Goal: Use online tool/utility: Utilize a website feature to perform a specific function

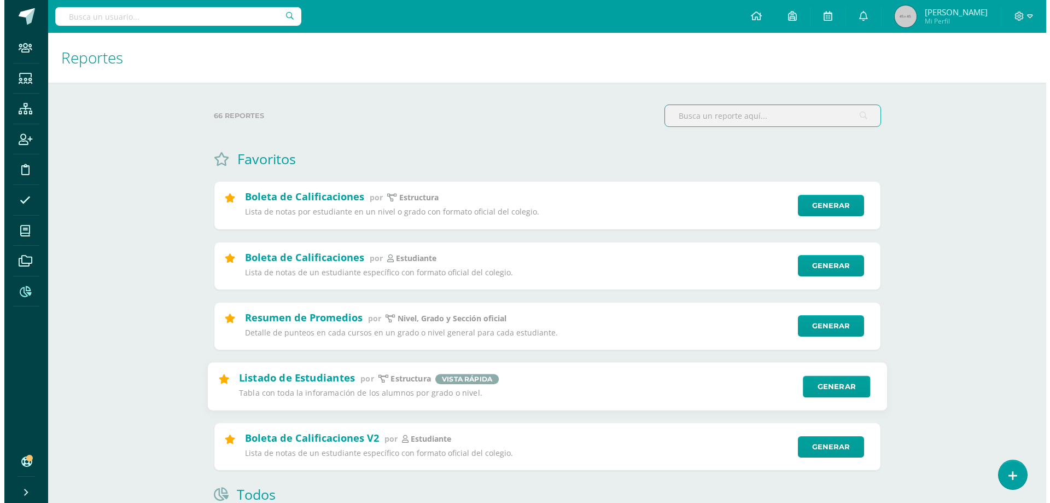
scroll to position [55, 0]
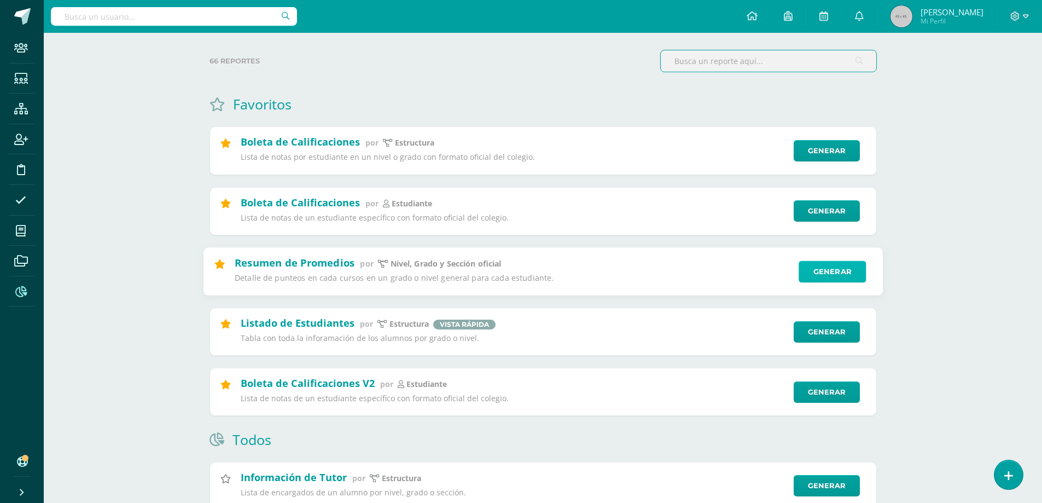
click at [839, 268] on link "Generar" at bounding box center [832, 271] width 67 height 22
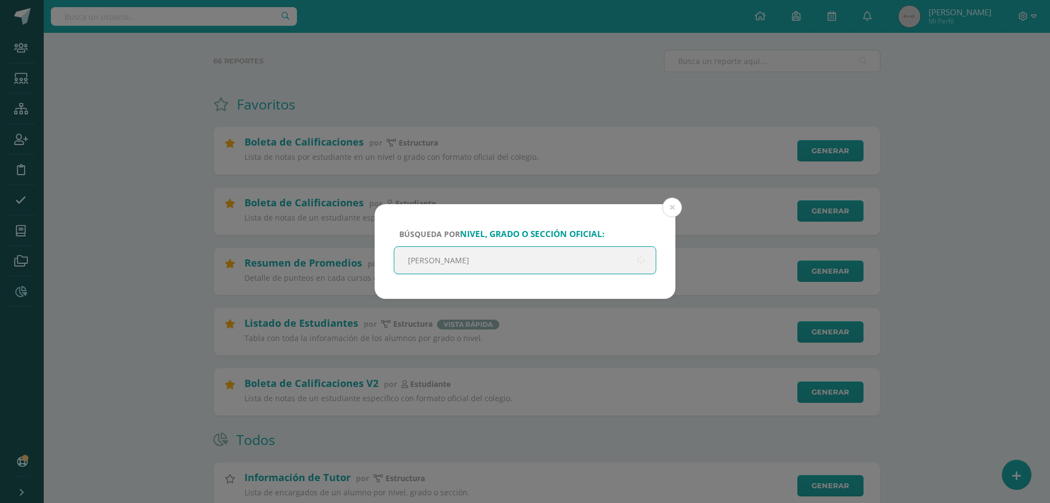
type input "[PERSON_NAME]"
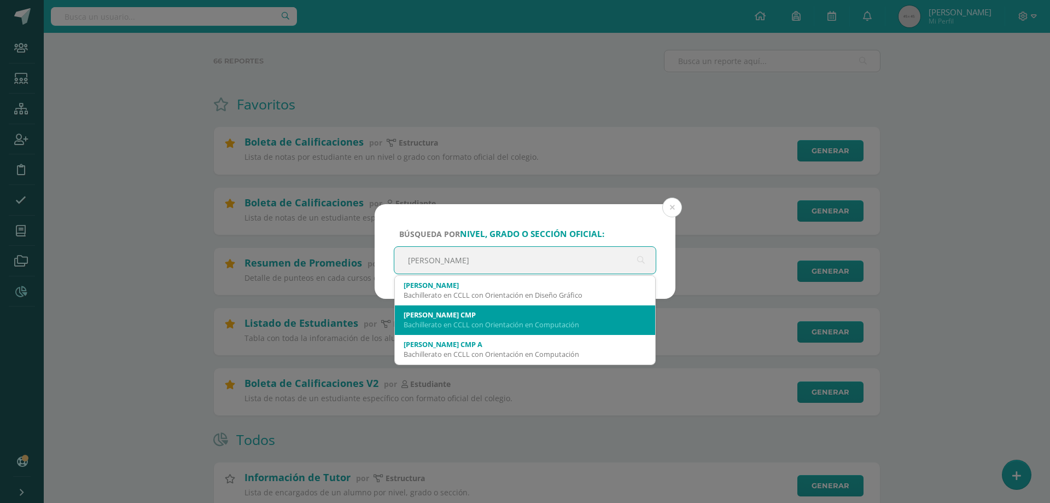
click at [434, 310] on div "[PERSON_NAME] CMP" at bounding box center [525, 315] width 243 height 10
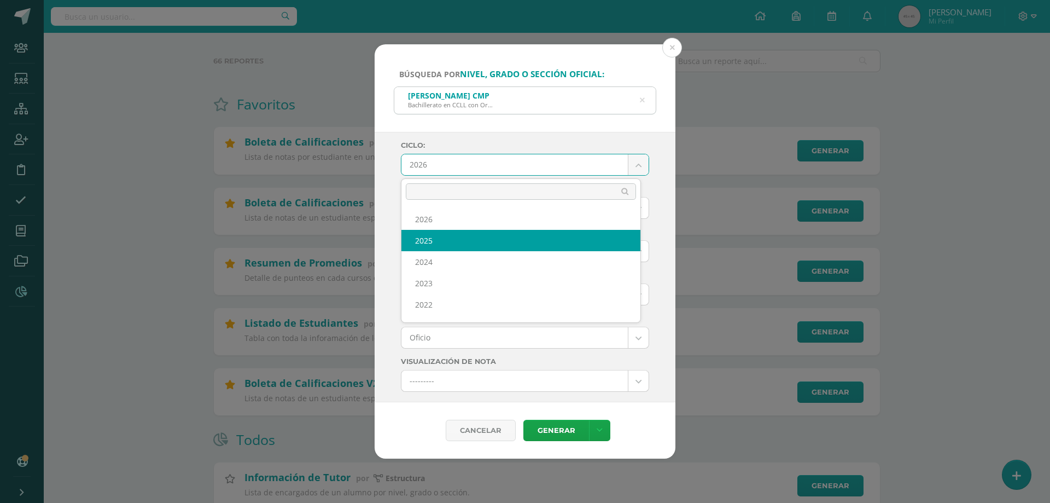
select select "7"
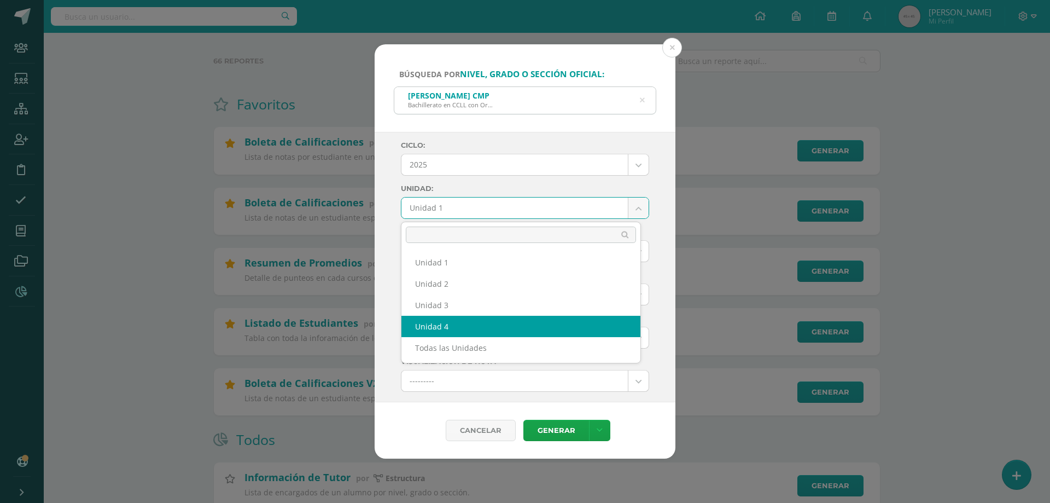
select select "Unidad 4"
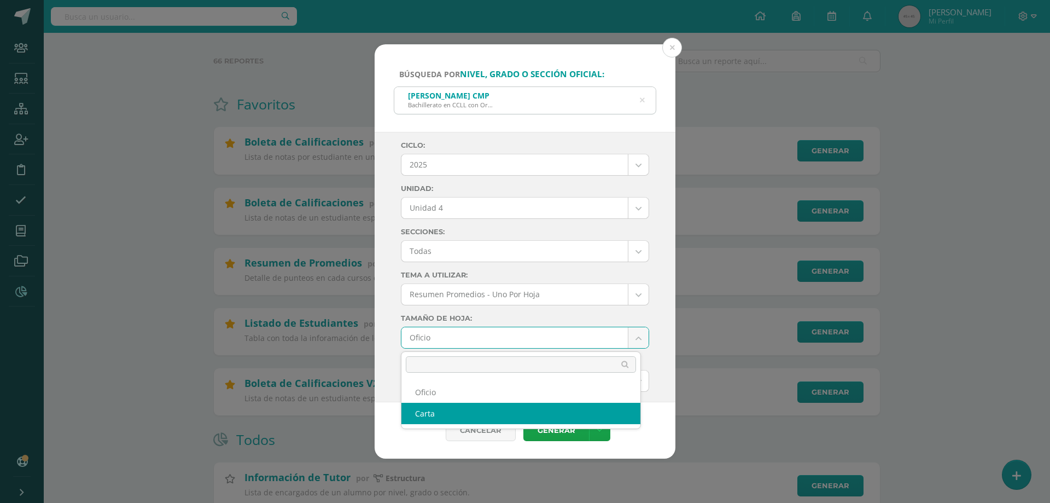
select select "letter"
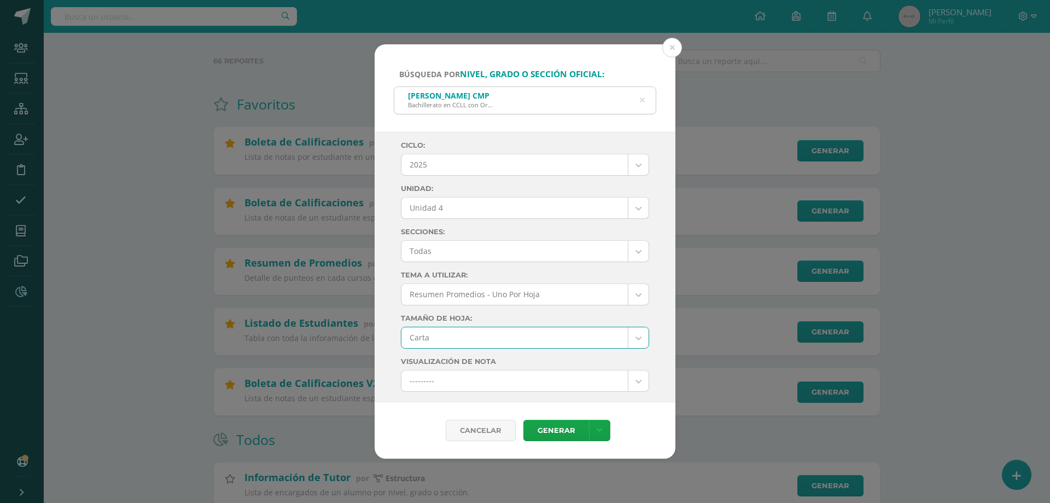
scroll to position [109, 0]
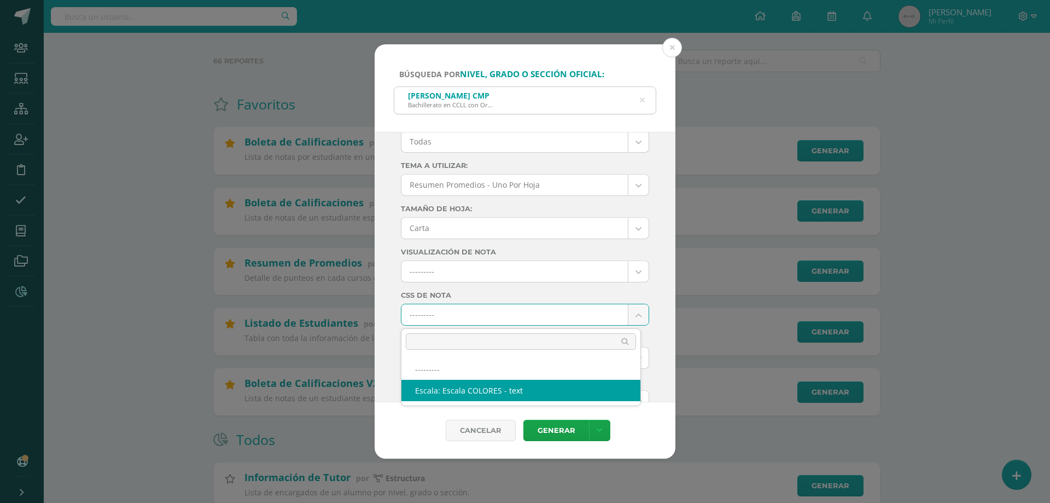
select select "10"
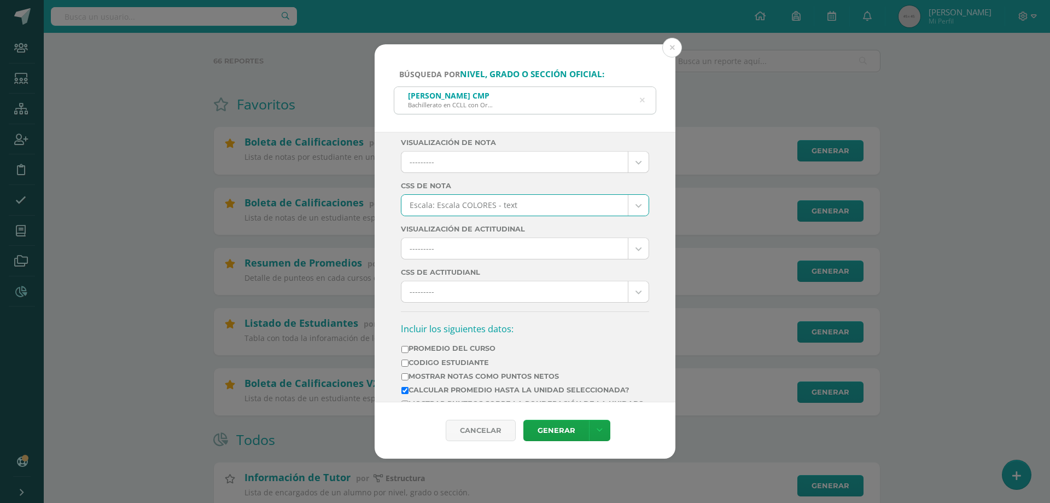
scroll to position [328, 0]
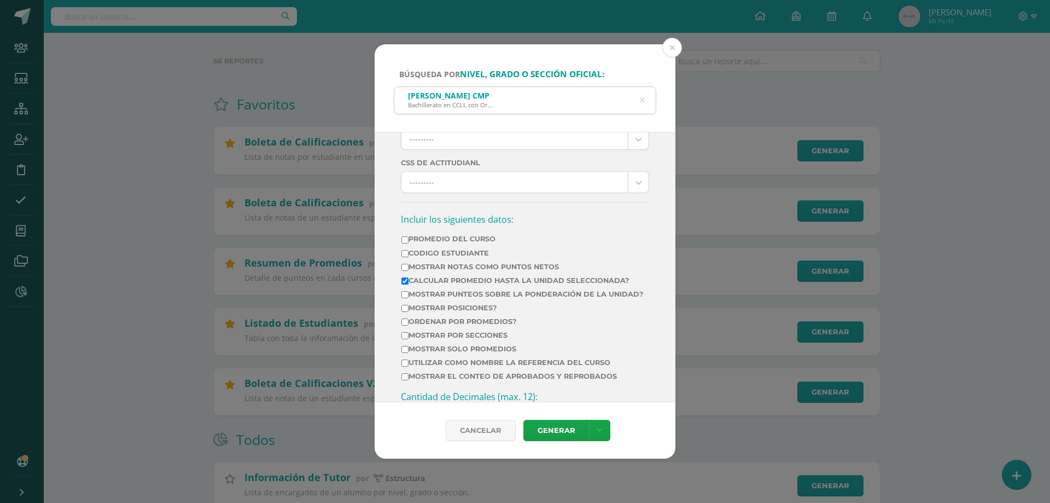
click at [457, 266] on label "Mostrar Notas Como Puntos Netos" at bounding box center [523, 267] width 242 height 8
click at [409, 266] on input "Mostrar Notas Como Puntos Netos" at bounding box center [405, 267] width 7 height 7
checkbox input "true"
click at [444, 279] on label "Calcular promedio hasta la unidad seleccionada?" at bounding box center [523, 280] width 242 height 8
click at [409, 279] on input "Calcular promedio hasta la unidad seleccionada?" at bounding box center [405, 280] width 7 height 7
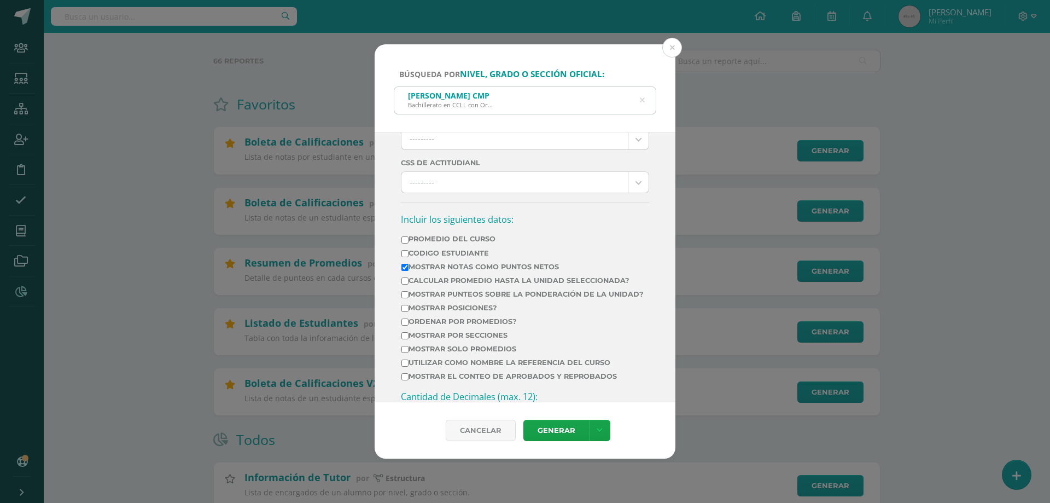
click at [421, 278] on label "Calcular promedio hasta la unidad seleccionada?" at bounding box center [523, 280] width 242 height 8
click at [409, 278] on input "Calcular promedio hasta la unidad seleccionada?" at bounding box center [405, 280] width 7 height 7
checkbox input "true"
click at [449, 339] on label "Mostrar por secciones" at bounding box center [523, 335] width 242 height 8
click at [409, 339] on input "Mostrar por secciones" at bounding box center [405, 335] width 7 height 7
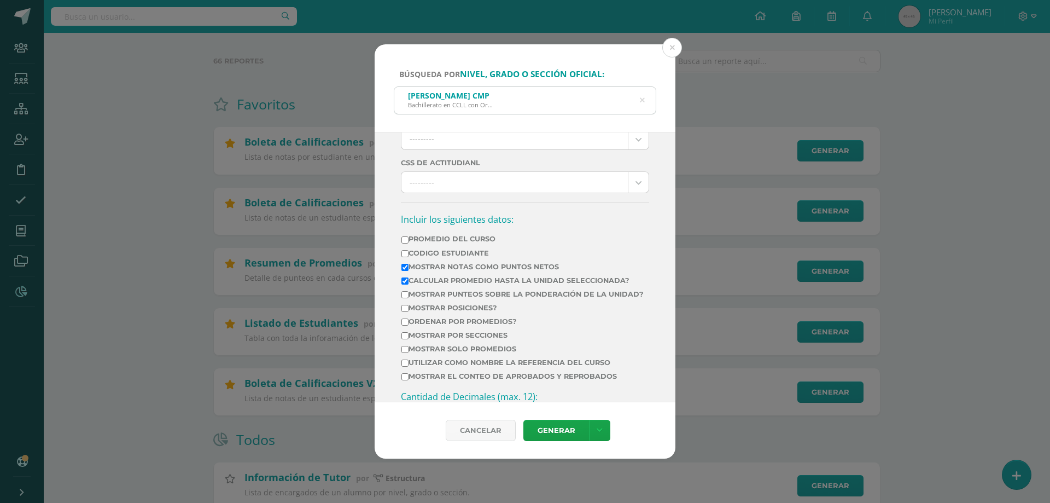
checkbox input "true"
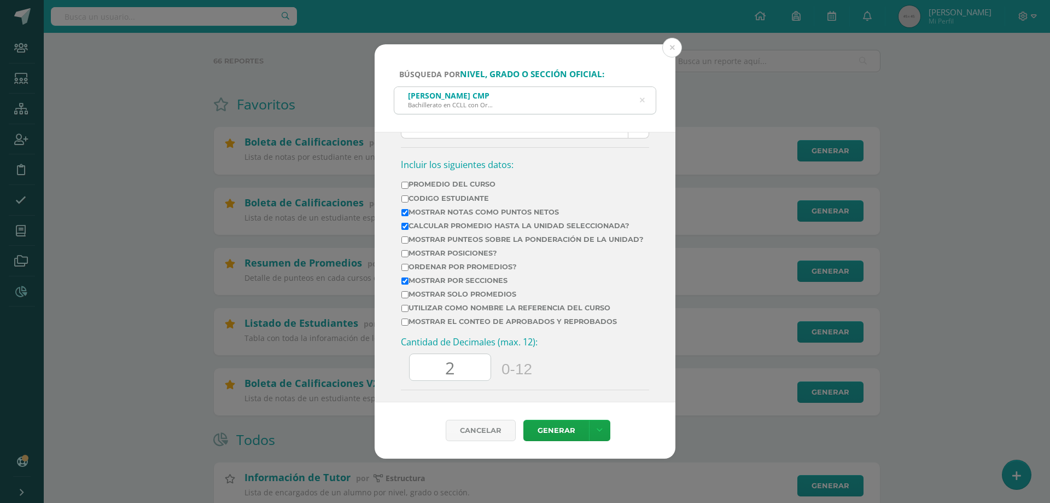
click at [498, 326] on label "Mostrar el conteo de Aprobados y Reprobados" at bounding box center [523, 321] width 242 height 8
click at [409, 326] on input "Mostrar el conteo de Aprobados y Reprobados" at bounding box center [405, 321] width 7 height 7
checkbox input "true"
click at [441, 367] on input "60.0" at bounding box center [450, 367] width 81 height 27
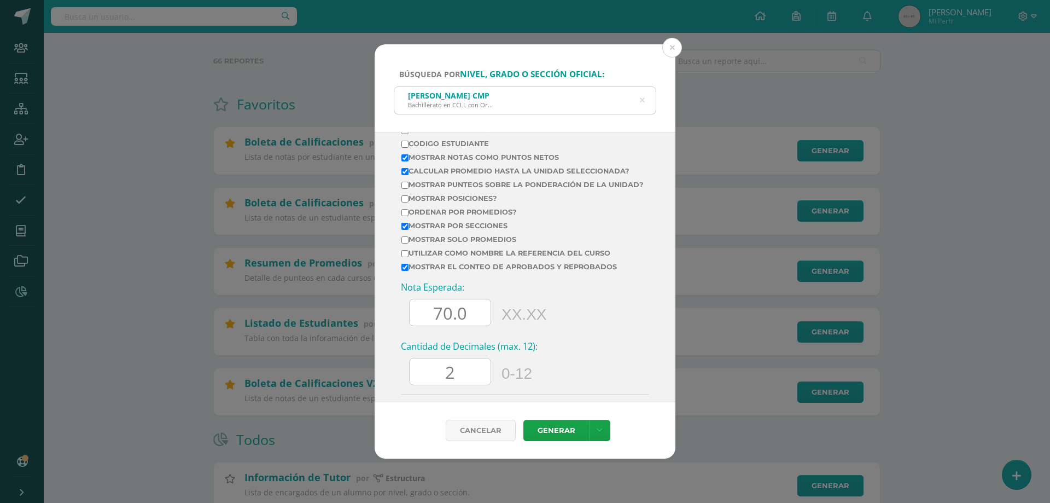
scroll to position [564, 0]
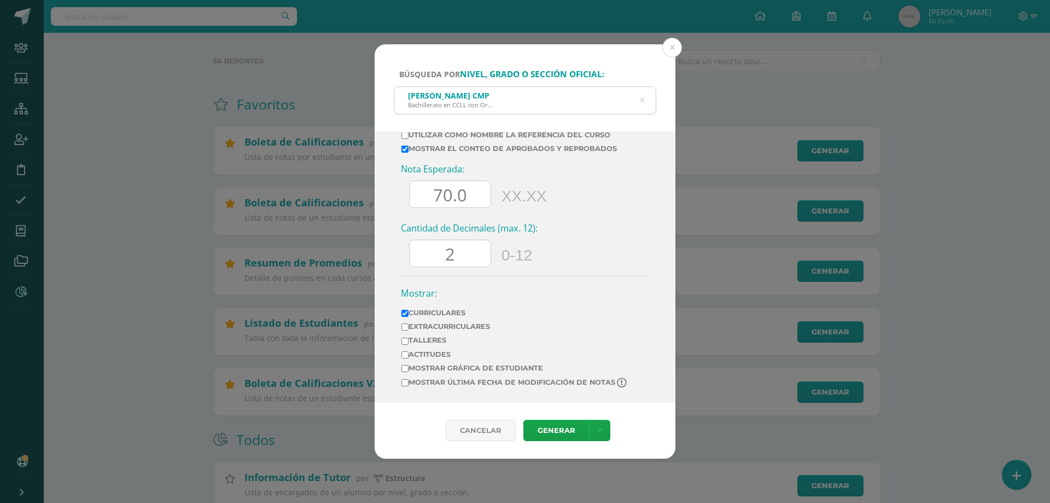
type input "70.0"
click at [474, 252] on input "2" at bounding box center [450, 253] width 81 height 27
click at [475, 325] on label "Extracurriculares" at bounding box center [515, 326] width 227 height 8
click at [409, 325] on input "Extracurriculares" at bounding box center [405, 326] width 7 height 7
checkbox input "true"
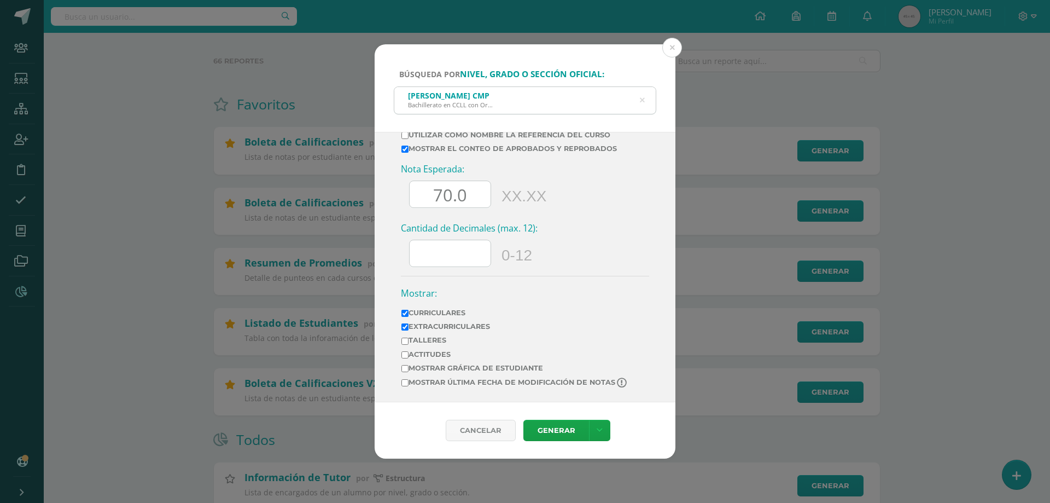
click at [496, 381] on label "Mostrar última fecha de modificación de notas" at bounding box center [515, 383] width 227 height 10
click at [409, 381] on input "Mostrar última fecha de modificación de notas" at bounding box center [405, 382] width 7 height 7
checkbox input "true"
click at [542, 422] on link "Generar" at bounding box center [557, 430] width 66 height 21
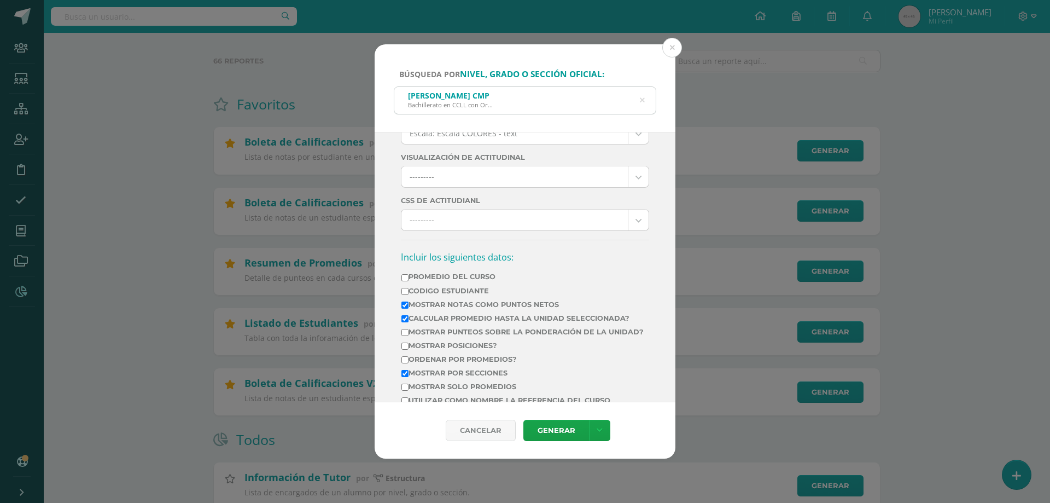
click at [422, 296] on td "Codigo Estudiante" at bounding box center [522, 293] width 243 height 14
click at [417, 304] on label "Mostrar Notas Como Puntos Netos" at bounding box center [523, 304] width 242 height 8
click at [409, 304] on input "Mostrar Notas Como Puntos Netos" at bounding box center [405, 304] width 7 height 7
click at [571, 431] on link "Generar" at bounding box center [557, 430] width 66 height 21
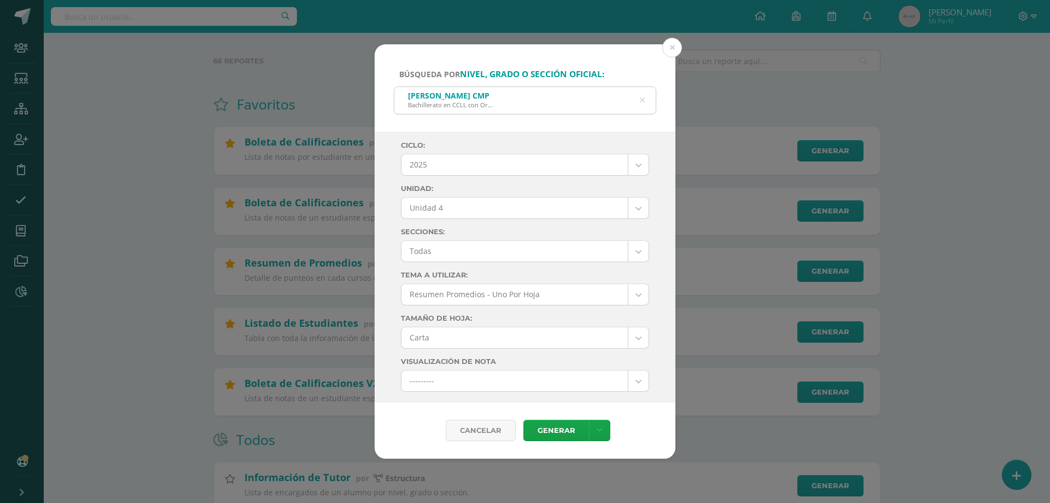
scroll to position [383, 0]
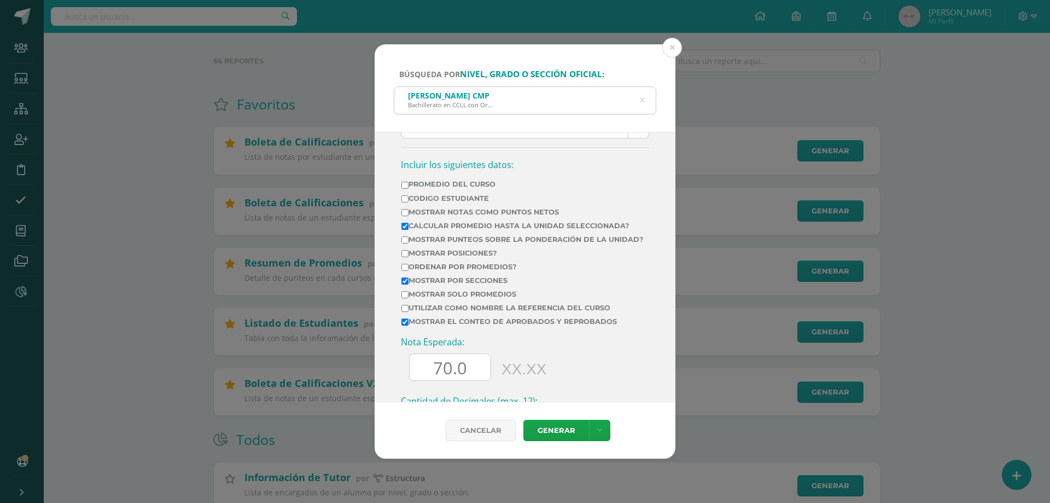
click at [476, 211] on label "Mostrar Notas Como Puntos Netos" at bounding box center [523, 212] width 242 height 8
click at [409, 211] on input "Mostrar Notas Como Puntos Netos" at bounding box center [405, 212] width 7 height 7
checkbox input "true"
click at [412, 227] on label "Calcular promedio hasta la unidad seleccionada?" at bounding box center [523, 226] width 242 height 8
click at [409, 227] on input "Calcular promedio hasta la unidad seleccionada?" at bounding box center [405, 226] width 7 height 7
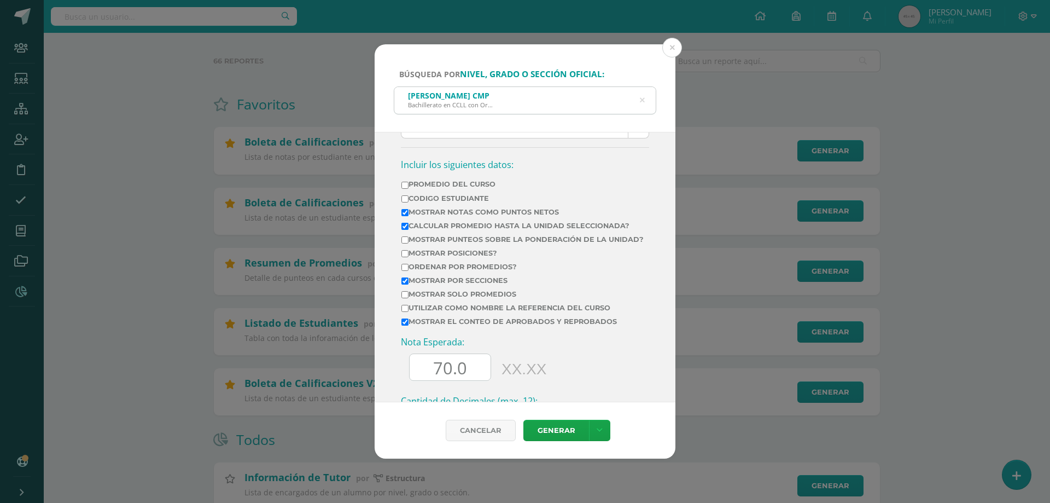
checkbox input "false"
click at [558, 434] on link "Generar" at bounding box center [557, 430] width 66 height 21
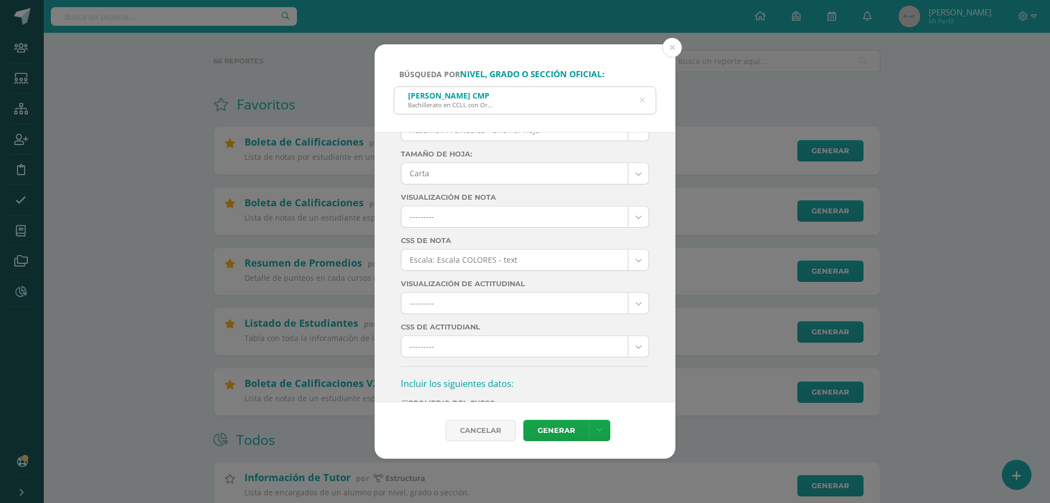
scroll to position [0, 0]
